Goal: Information Seeking & Learning: Find contact information

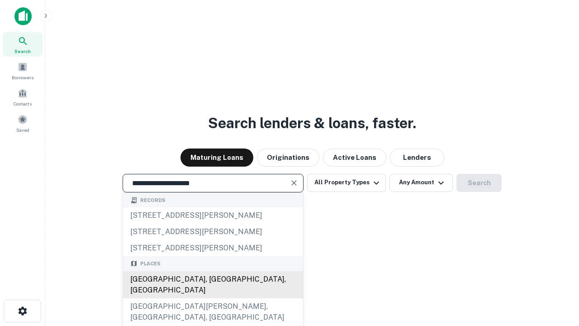
click at [213, 298] on div "Santa Monica, CA, USA" at bounding box center [213, 284] width 180 height 27
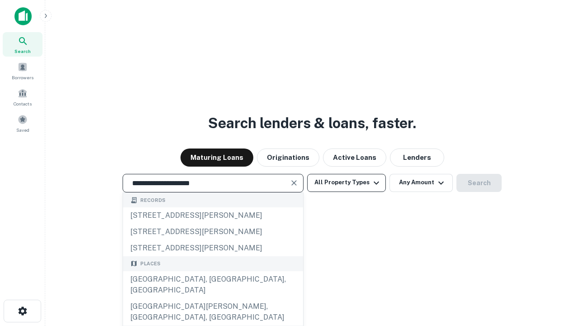
type input "**********"
click at [347, 182] on button "All Property Types" at bounding box center [346, 183] width 79 height 18
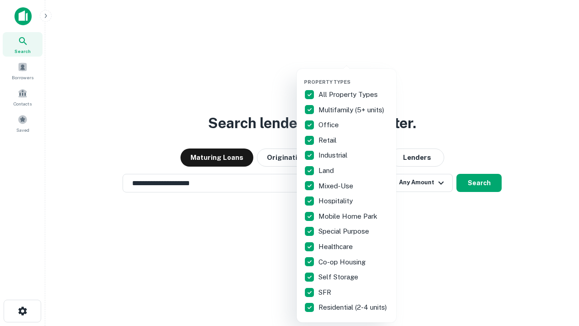
click at [354, 76] on button "button" at bounding box center [354, 76] width 100 height 0
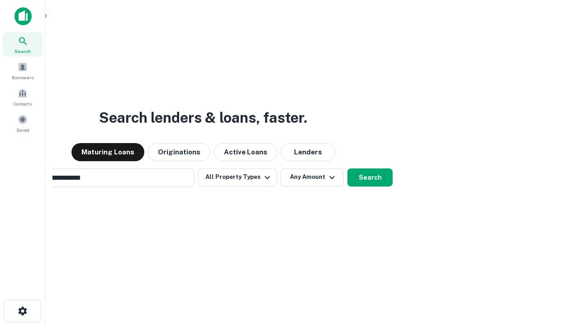
scroll to position [14, 0]
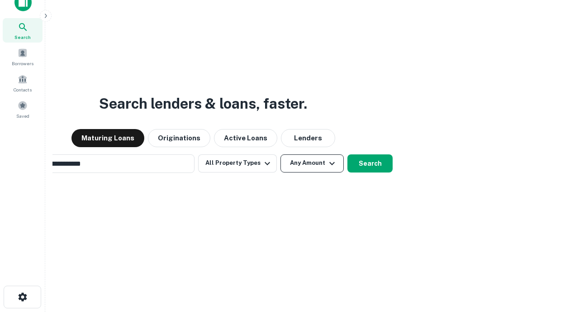
click at [281, 154] on button "Any Amount" at bounding box center [312, 163] width 63 height 18
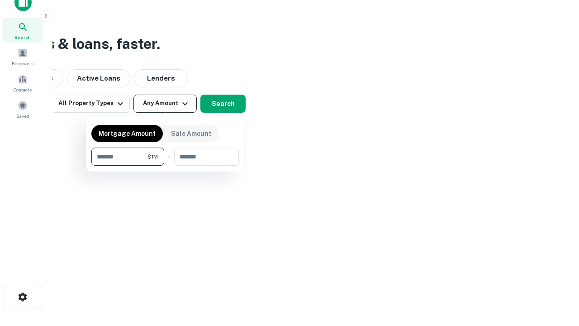
scroll to position [14, 0]
type input "*******"
click at [165, 166] on button "button" at bounding box center [165, 166] width 148 height 0
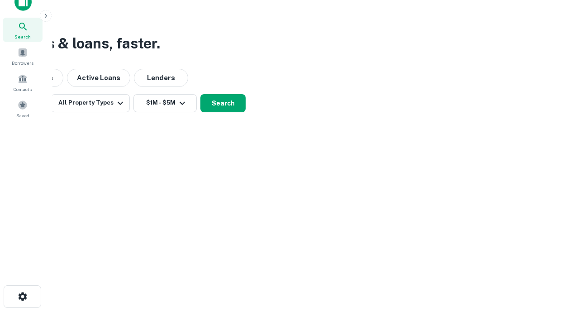
scroll to position [14, 0]
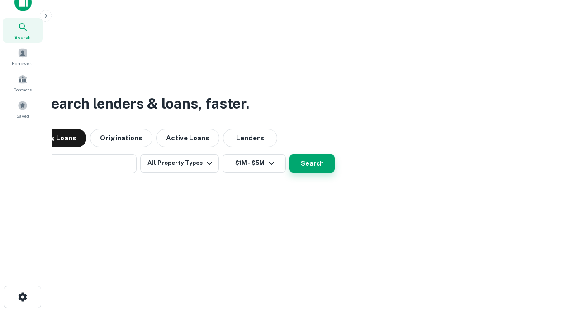
click at [290, 154] on button "Search" at bounding box center [312, 163] width 45 height 18
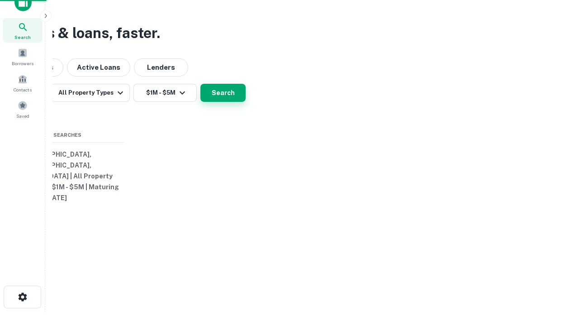
scroll to position [14, 0]
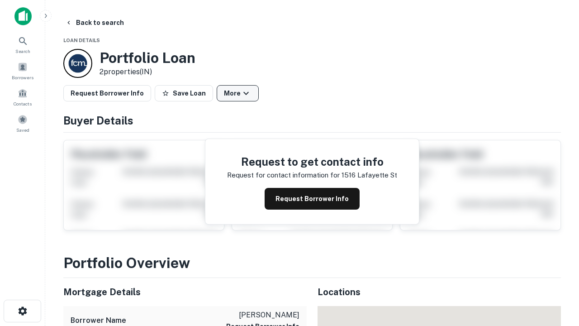
click at [238, 93] on button "More" at bounding box center [238, 93] width 42 height 16
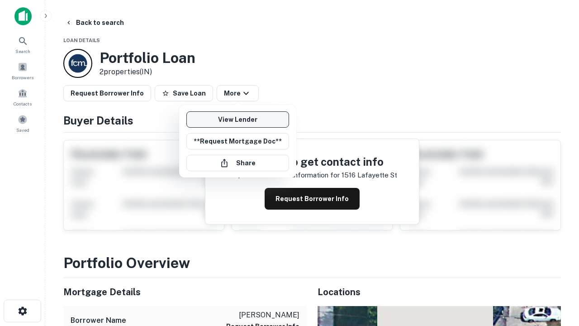
click at [238, 119] on link "View Lender" at bounding box center [237, 119] width 103 height 16
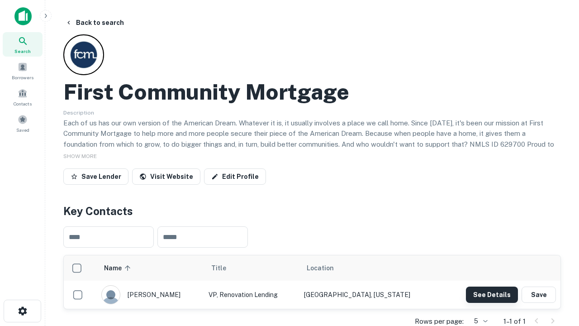
click at [492, 294] on button "See Details" at bounding box center [492, 294] width 52 height 16
click at [22, 311] on icon "button" at bounding box center [22, 310] width 11 height 11
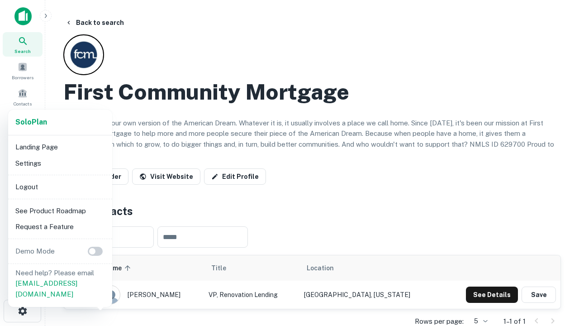
click at [60, 186] on li "Logout" at bounding box center [60, 187] width 97 height 16
